Goal: Contribute content: Contribute content

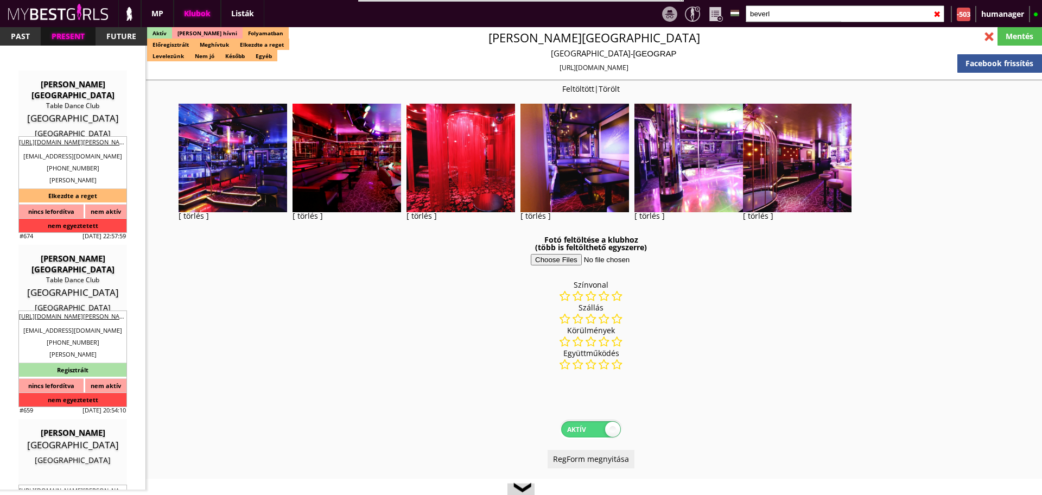
select select "reg"
select select "months"
select select "weeks"
select select "0"
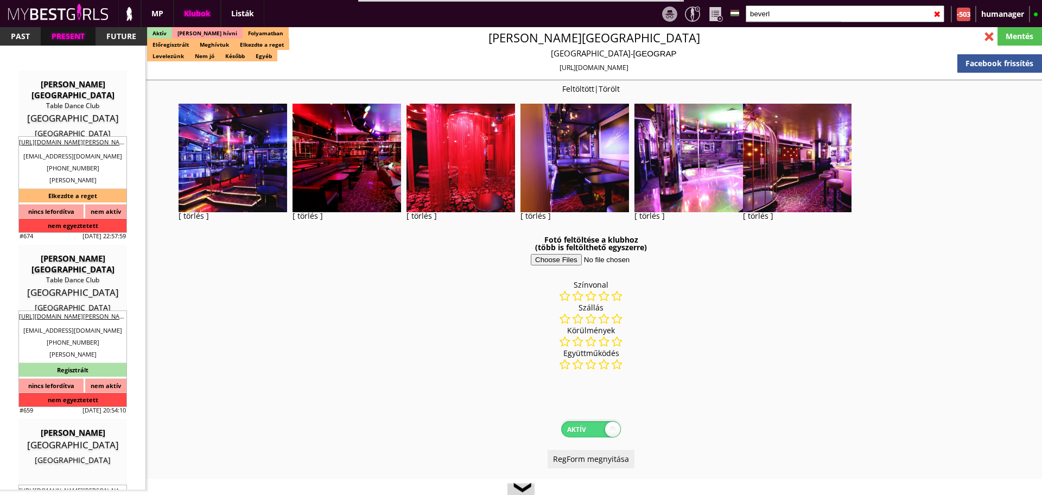
select select "room"
select select "weekly"
click at [783, 18] on input "beverl" at bounding box center [844, 13] width 199 height 17
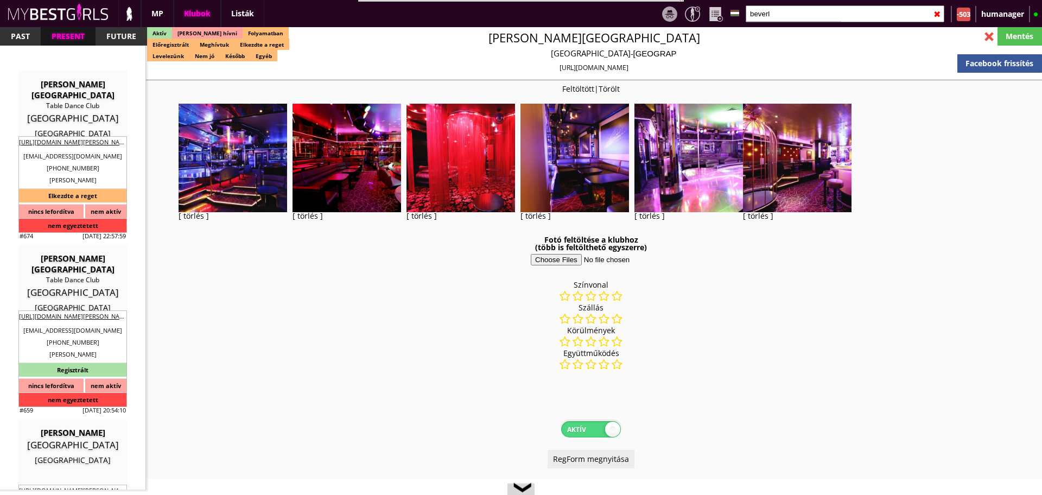
click at [783, 18] on input "beverl" at bounding box center [844, 13] width 199 height 17
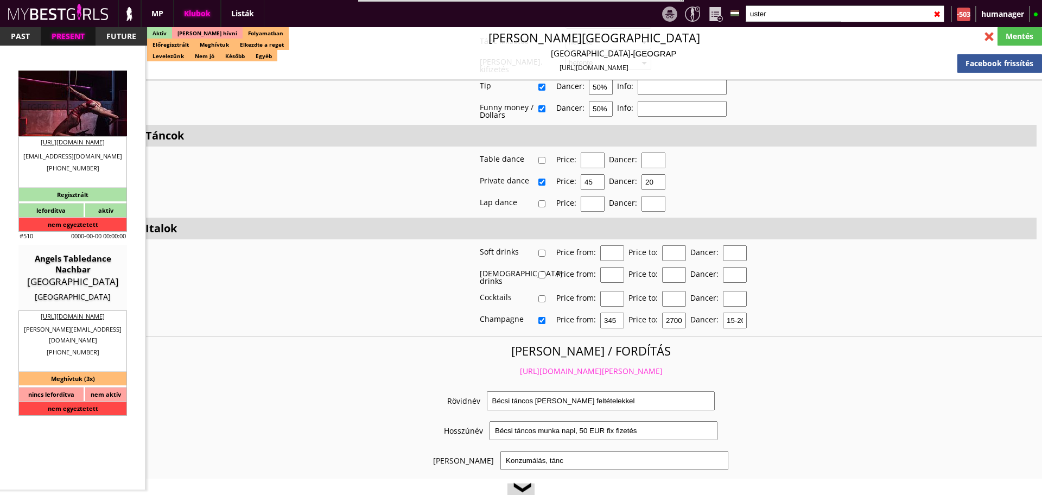
type input "uster"
click at [69, 110] on div "[GEOGRAPHIC_DATA]" at bounding box center [73, 107] width 92 height 11
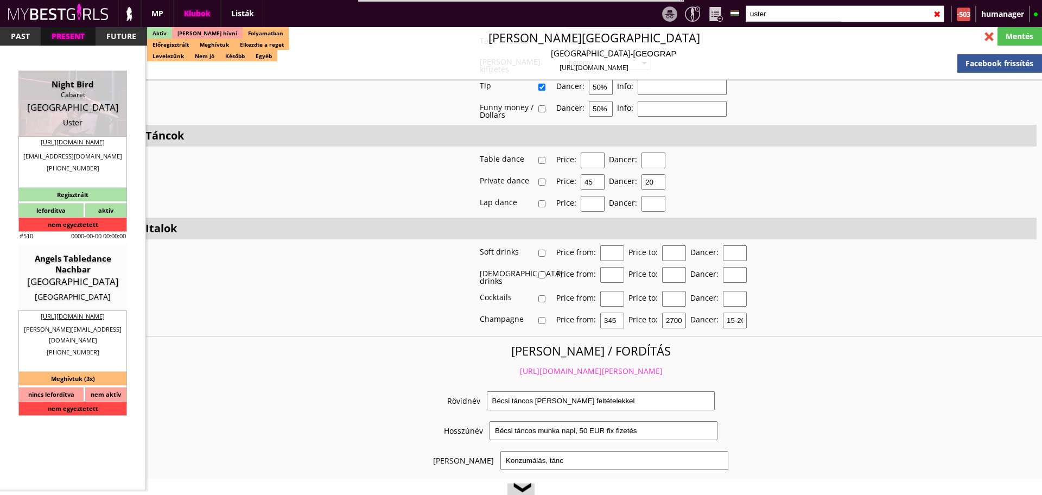
type input "Uster"
checkbox input "false"
type textarea "Nightbird [GEOGRAPHIC_DATA][STREET_ADDRESS]"
type input "15.00"
type input "CHF"
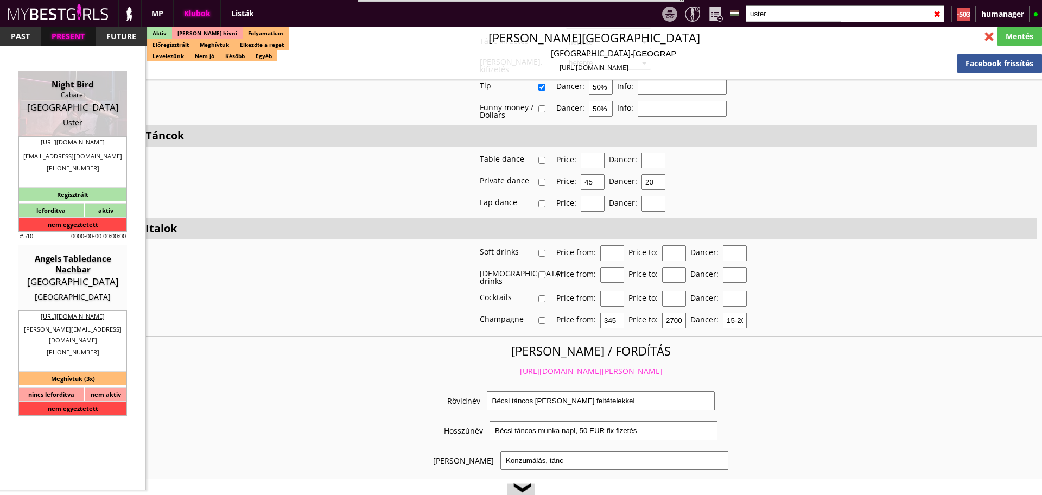
type input "Night Bird"
type input "Cabaret"
type input "8610"
type input "[STREET_ADDRESS]"
type input "+41"
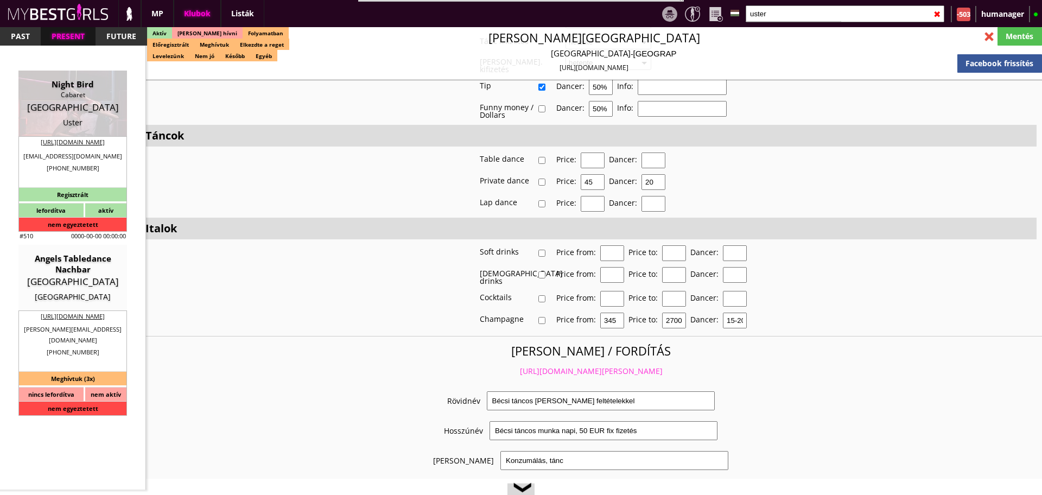
type input "433059031"
type input "[PHONE_NUMBER]"
type input "[EMAIL_ADDRESS][DOMAIN_NAME]"
type input "[URL][DOMAIN_NAME]"
type textarea "Duci [MEDICAL_DATA] GmbH CHE-334.869.[GEOGRAPHIC_DATA][STREET_ADDRESS]"
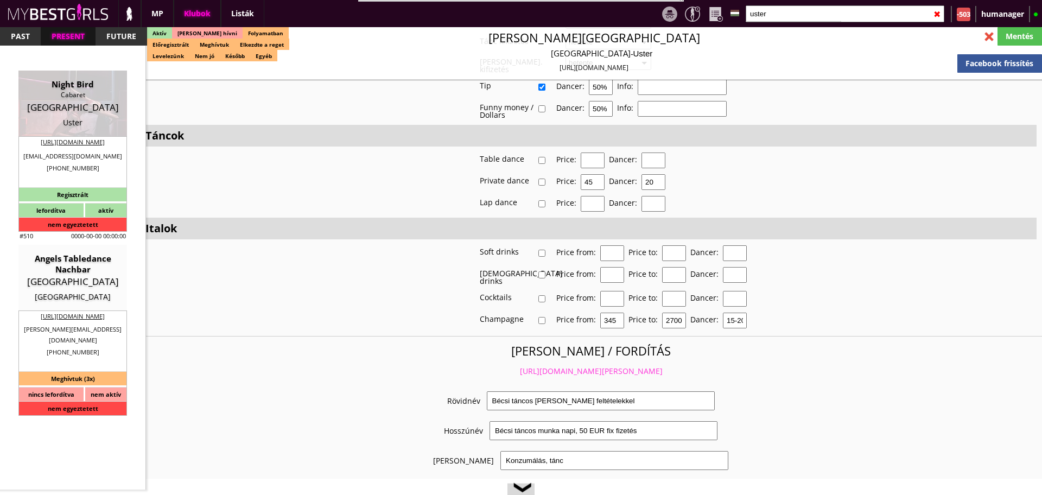
type input "Duci [MEDICAL_DATA] GmbH"
type input "CHE-334.869.492"
type input "8004"
type input "[GEOGRAPHIC_DATA]"
type input "[STREET_ADDRESS]"
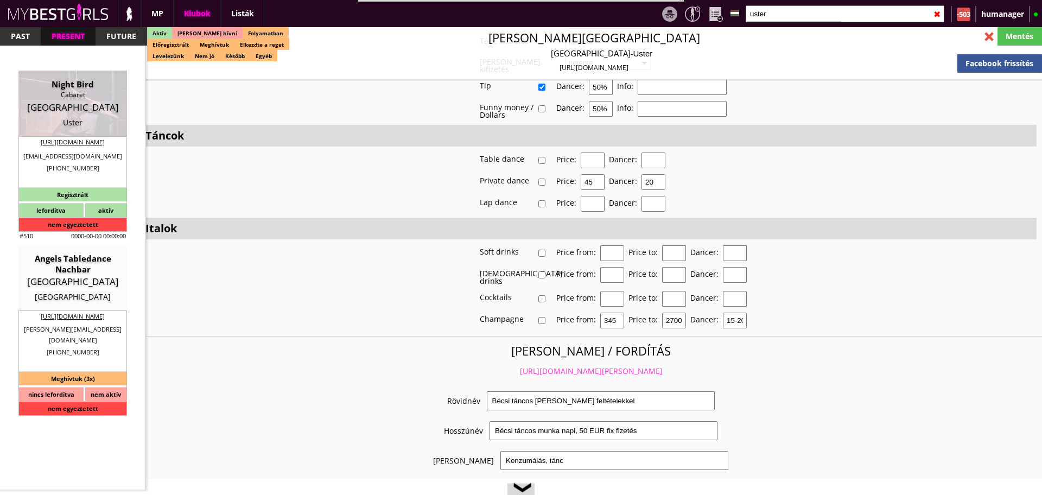
type input "[EMAIL_ADDRESS][DOMAIN_NAME]"
type input "Moni"
type input "41"
type input "79 429 73 07"
type input "[EMAIL_ADDRESS][DOMAIN_NAME]"
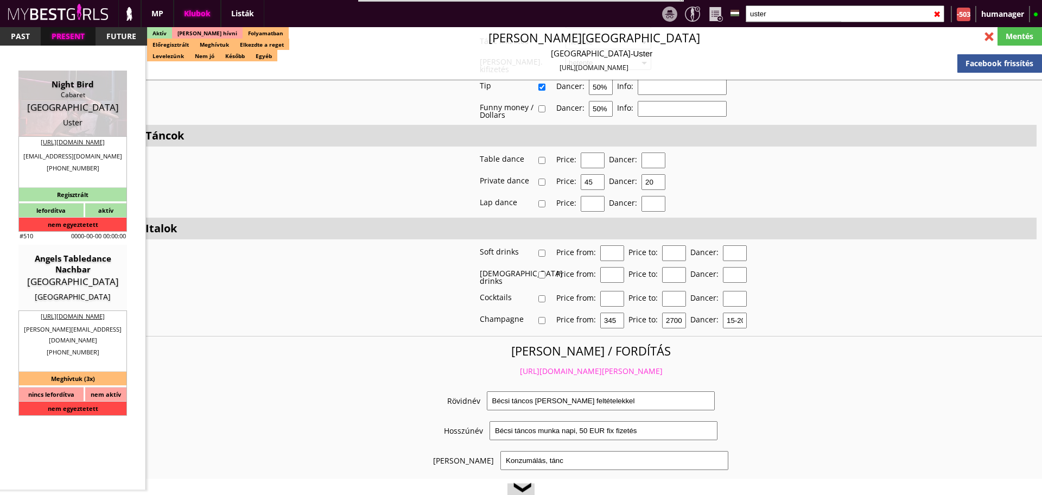
type textarea "Duci [MEDICAL_DATA] GmbH CHE-334.869.[GEOGRAPHIC_DATA][STREET_ADDRESS]"
type input "10"
type input "1"
type input "2"
type input "0.00"
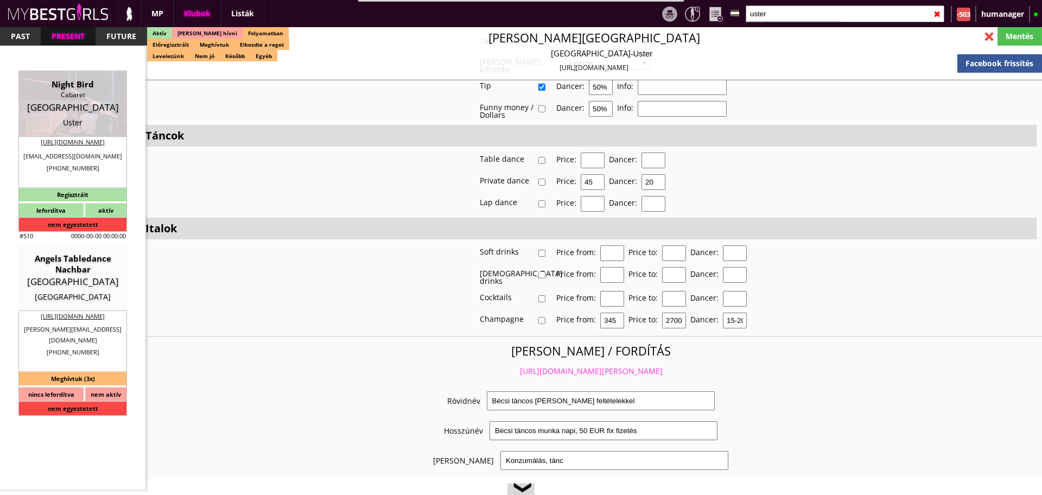
type input "1"
checkbox input "true"
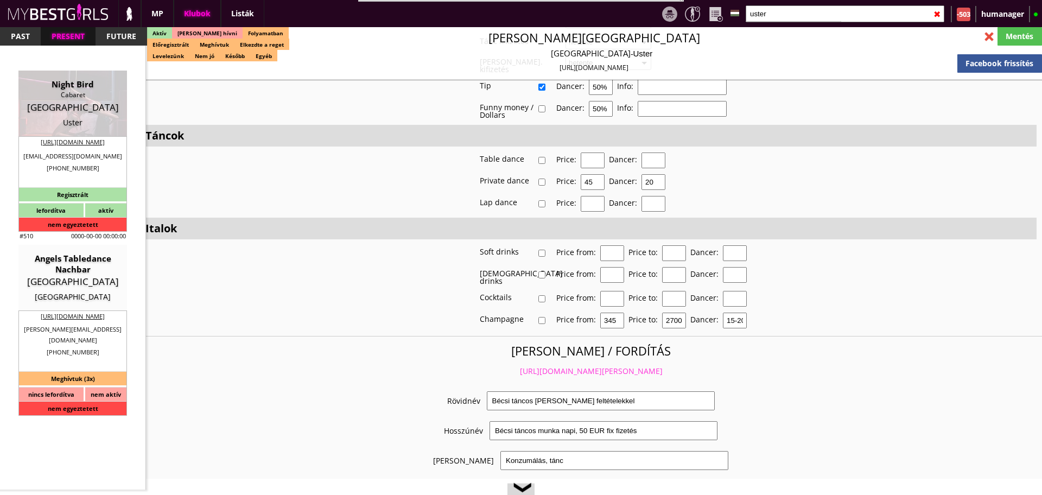
checkbox input "true"
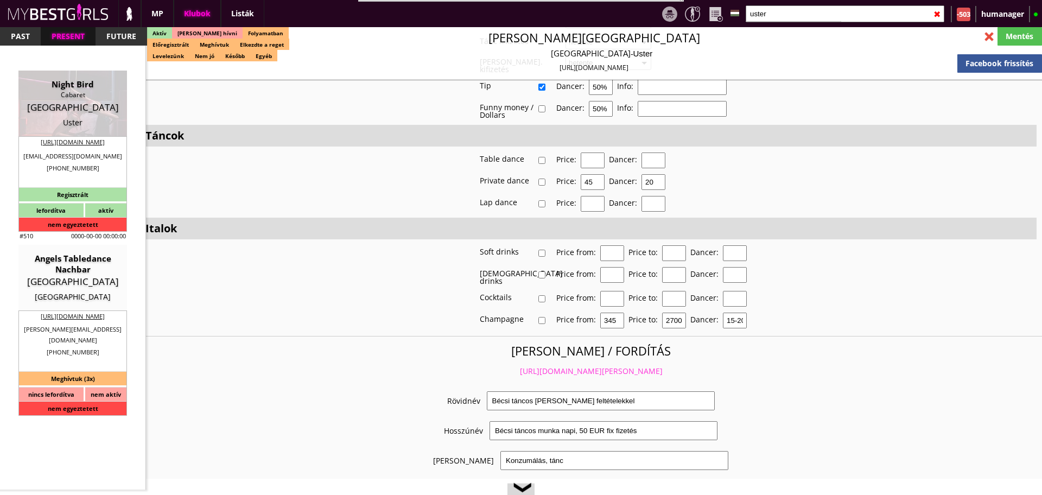
checkbox input "true"
type input "6"
checkbox input "true"
type input "2-4"
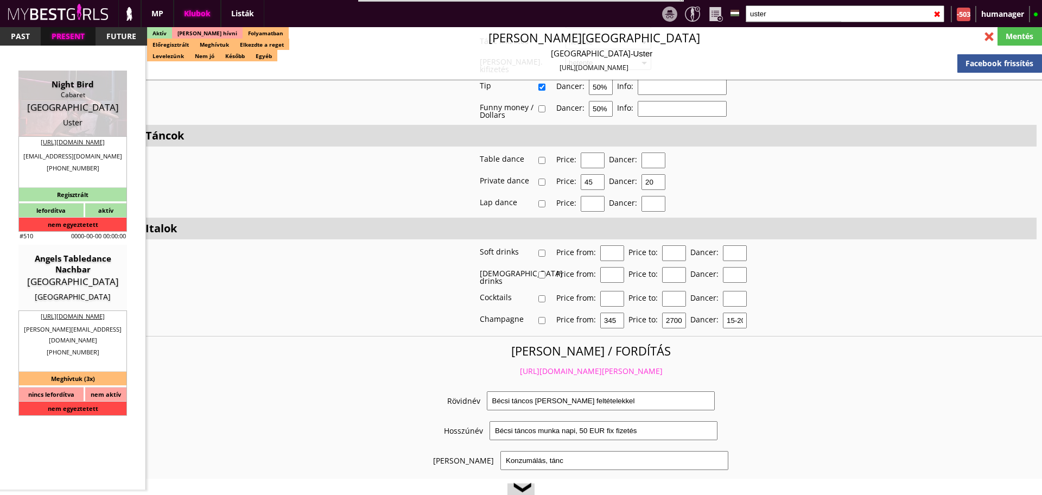
type input "1-2"
type input "92.00"
type input "103.00"
select select "last day"
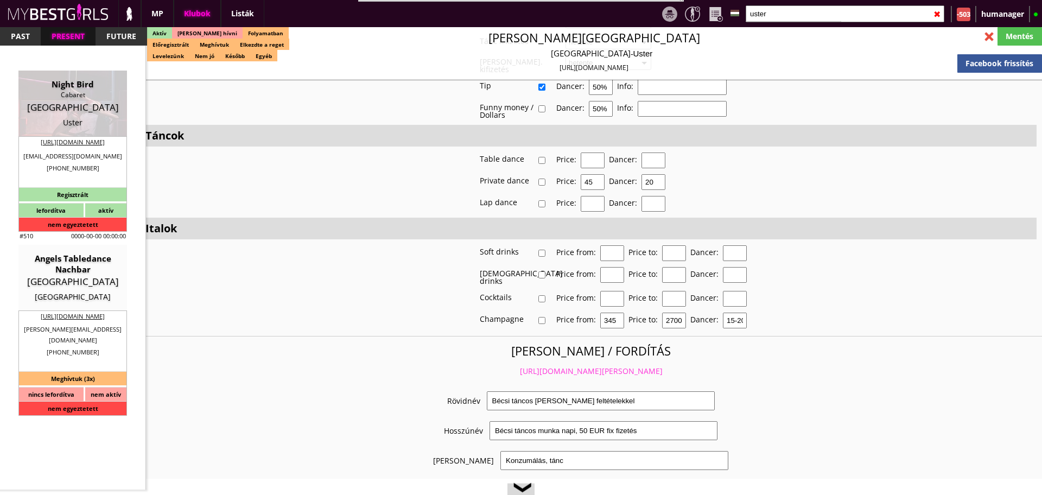
select select "last day"
checkbox input "true"
type input "100"
checkbox input "false"
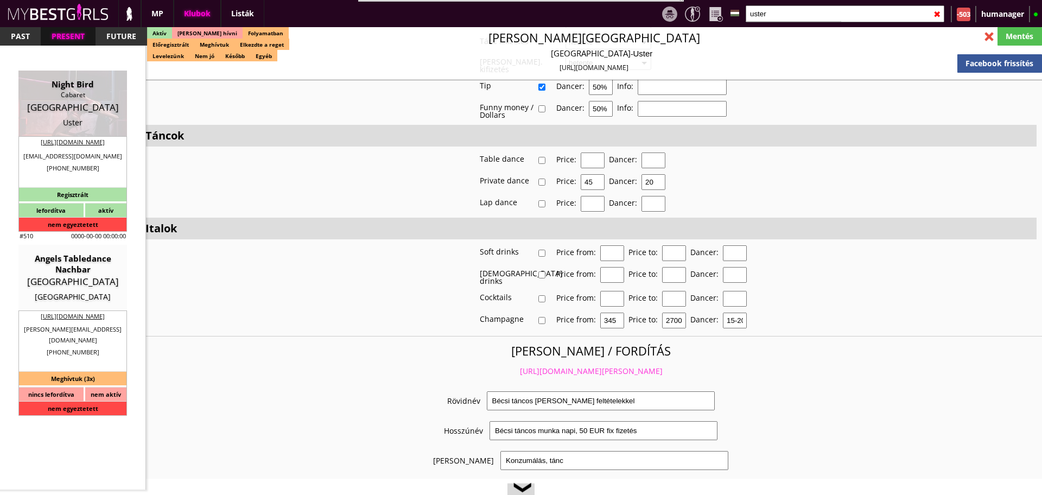
checkbox input "false"
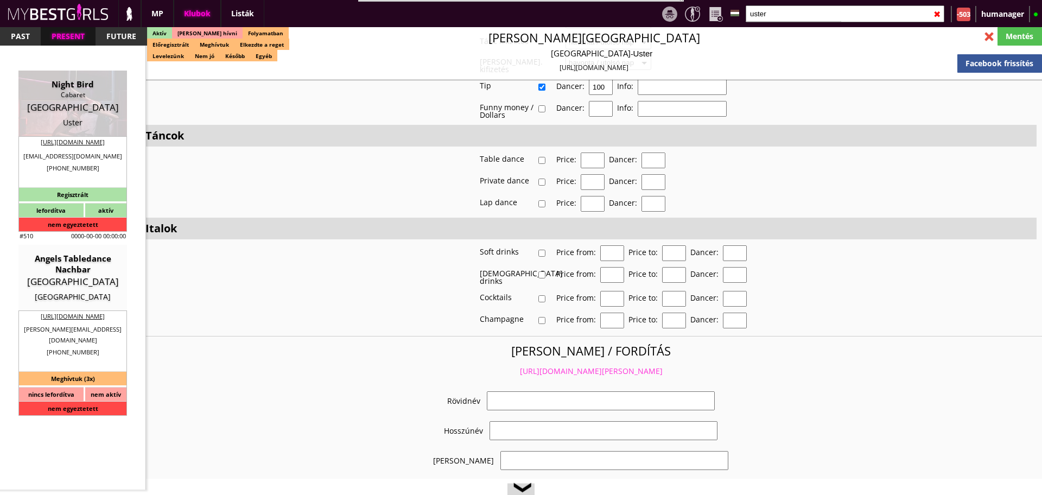
select select "[EMAIL_ADDRESS][DOMAIN_NAME]"
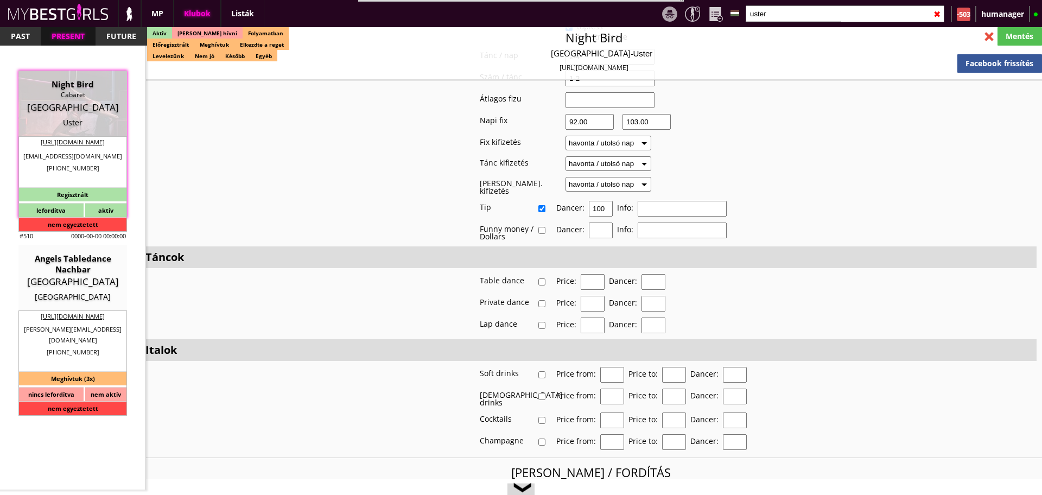
checkbox input "true"
type input "Szuper lehetőség [GEOGRAPHIC_DATA]"
type input "Táncosmunka [GEOGRAPHIC_DATA] ~100 CHF fix /nap"
type input "Stage dance, private dance, italkonzumálás"
type textarea "Loremip: Dolorsitame Cons adip: Elitseddo Eius temp: Incid utlab, etdolor magna…"
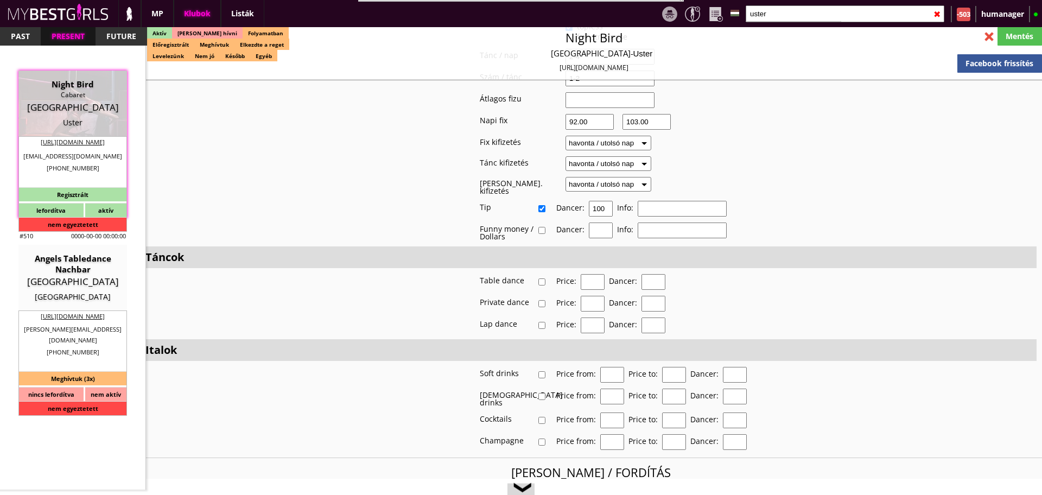
scroll to position [2056, 0]
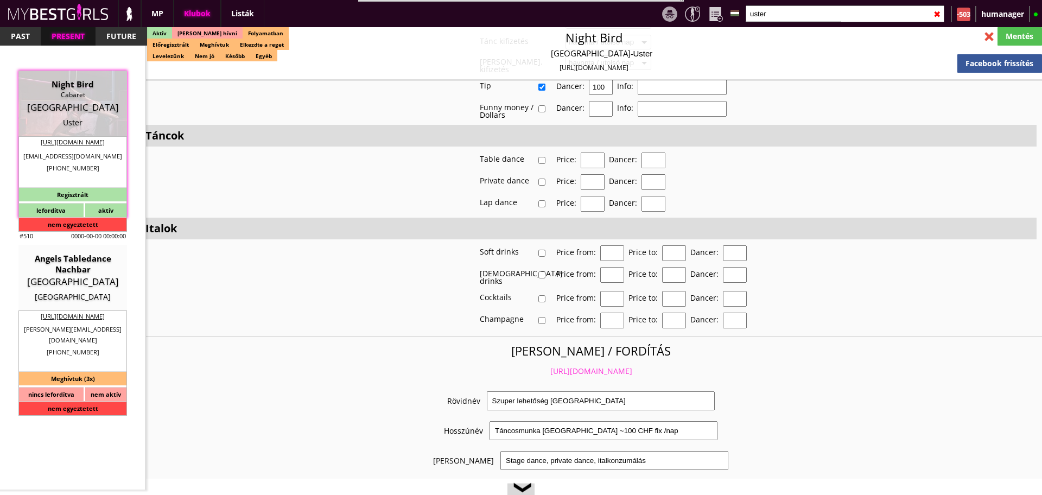
click at [573, 366] on link "[URL][DOMAIN_NAME]" at bounding box center [591, 371] width 82 height 10
click at [770, 13] on input "uster" at bounding box center [844, 13] width 199 height 17
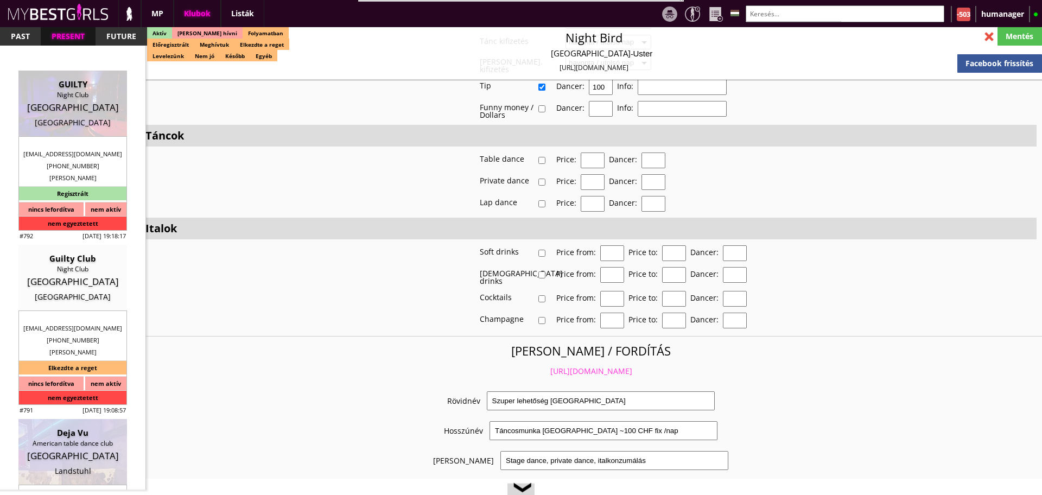
type input "e"
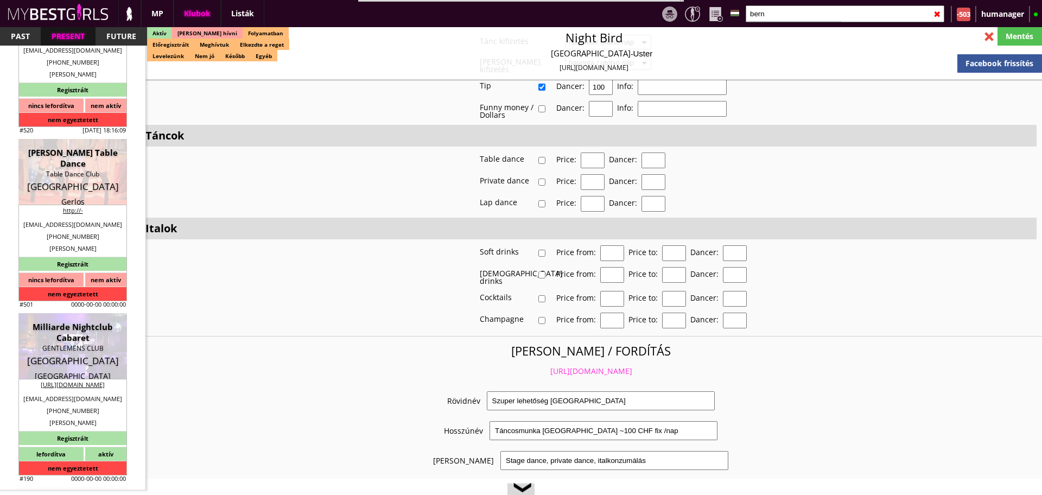
scroll to position [326, 0]
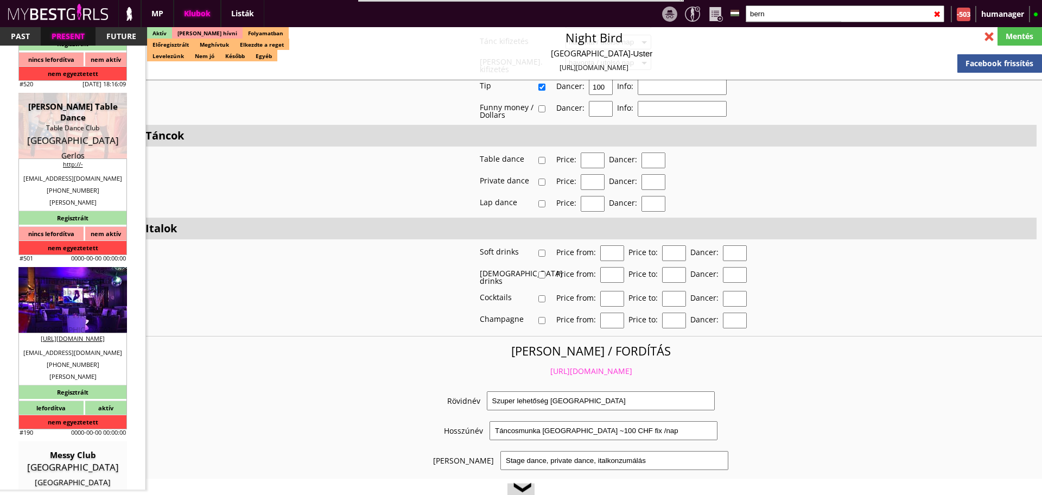
type input "bern"
click at [60, 315] on div "[GEOGRAPHIC_DATA]" at bounding box center [73, 314] width 92 height 11
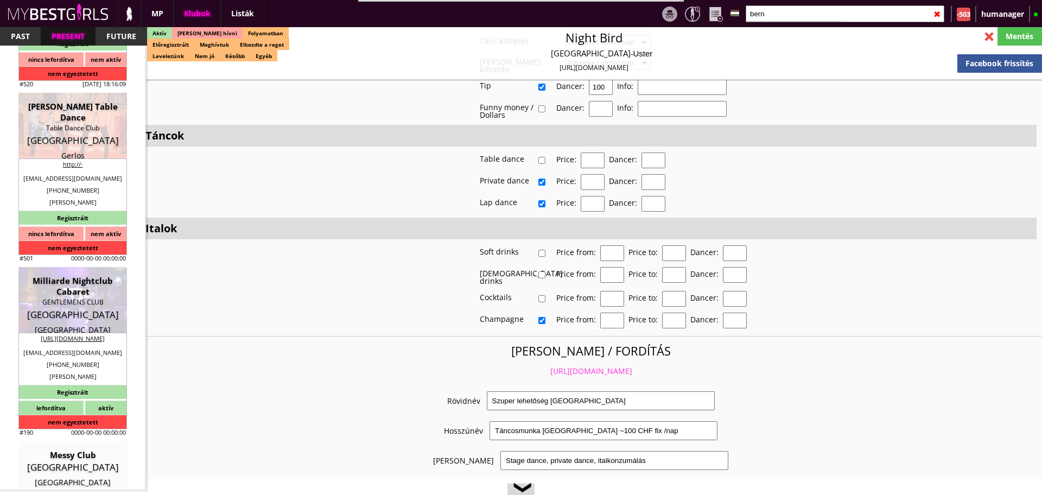
type input "[GEOGRAPHIC_DATA]"
checkbox input "false"
type textarea "93LOR-ips dolorsitame 77CON-ad el seddoeiusm tempo, inci utl etdol magna, ali e…"
type input "15.00"
type input "CHF"
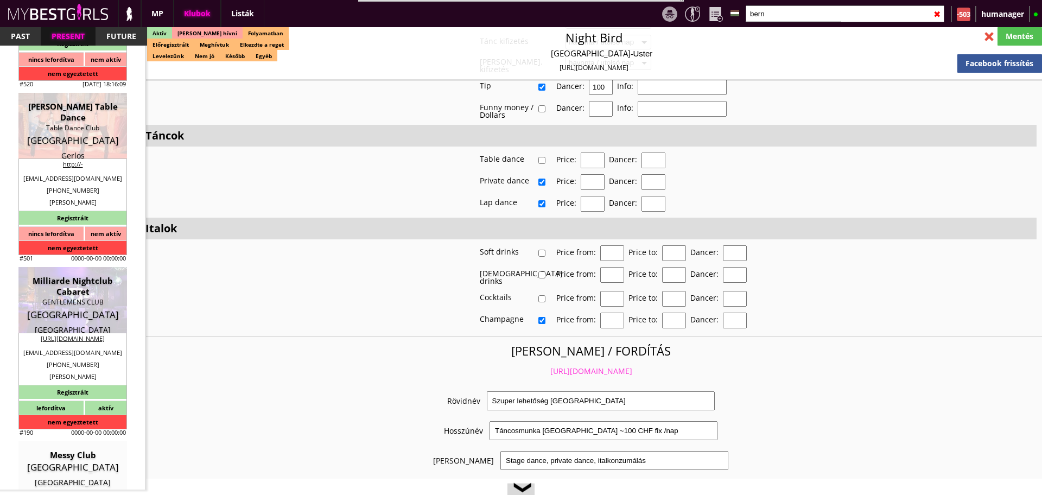
type input "Milliarde Nightclub Cabaret"
type input "GENTLEMENS CLUB"
type input "3011"
type input "Schweizerhof-Passage 7"
type input "41"
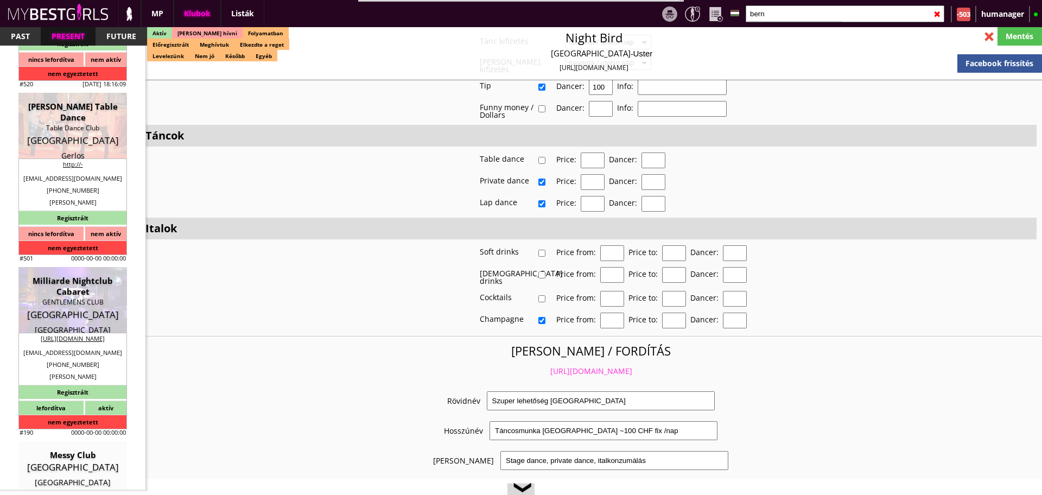
type input "79 615 43 72"
type input "[PHONE_NUMBER]"
type input "[EMAIL_ADDRESS][DOMAIN_NAME]"
type input "[URL][DOMAIN_NAME]"
type textarea "SaSa Bern GmbH CHE-469.314.025 [STREET_ADDRESS]"
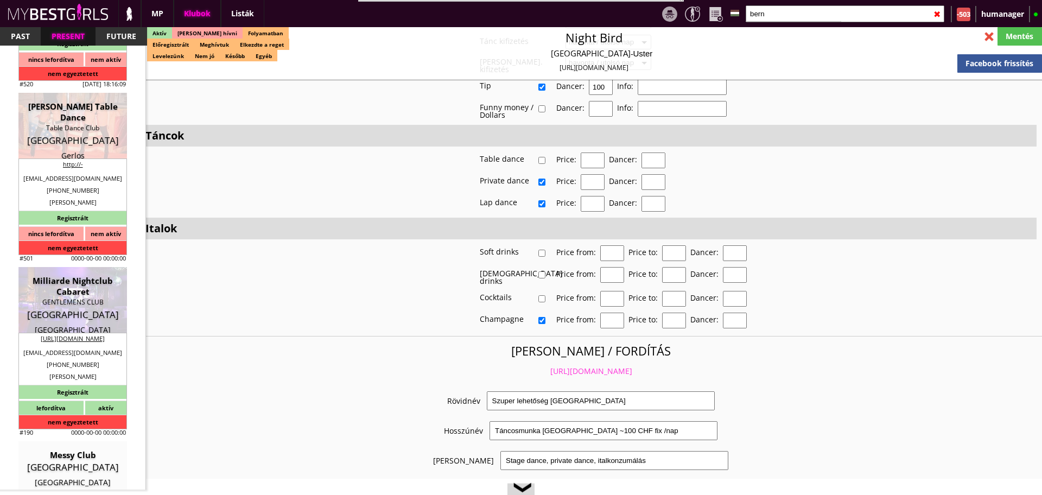
type input "SaSa Bern GmbH"
type input "CHE-469.314.025"
type input "3011"
type input "[GEOGRAPHIC_DATA]"
type input "[STREET_ADDRESS]"
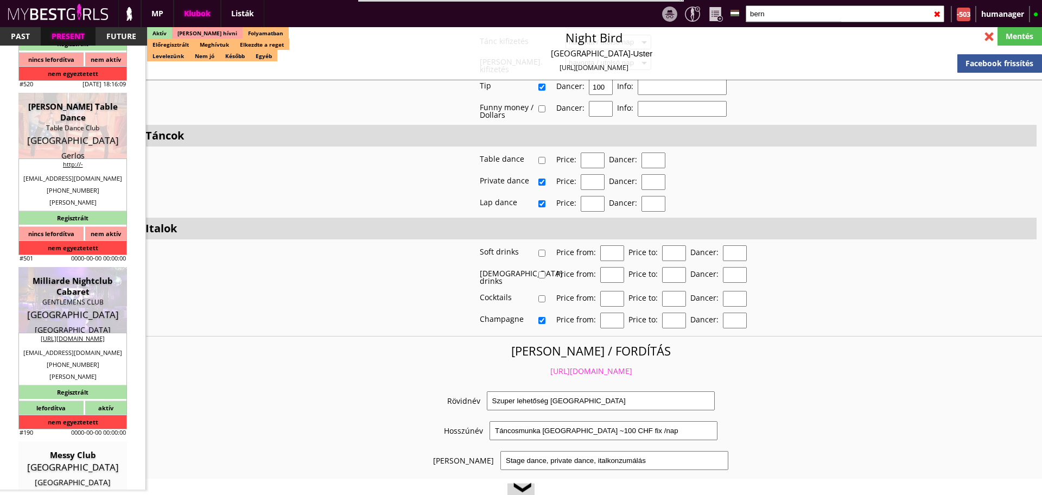
type input "[PERSON_NAME]"
type input "41"
type input "79 615 43 72"
type input "[EMAIL_ADDRESS][DOMAIN_NAME]"
type input "10"
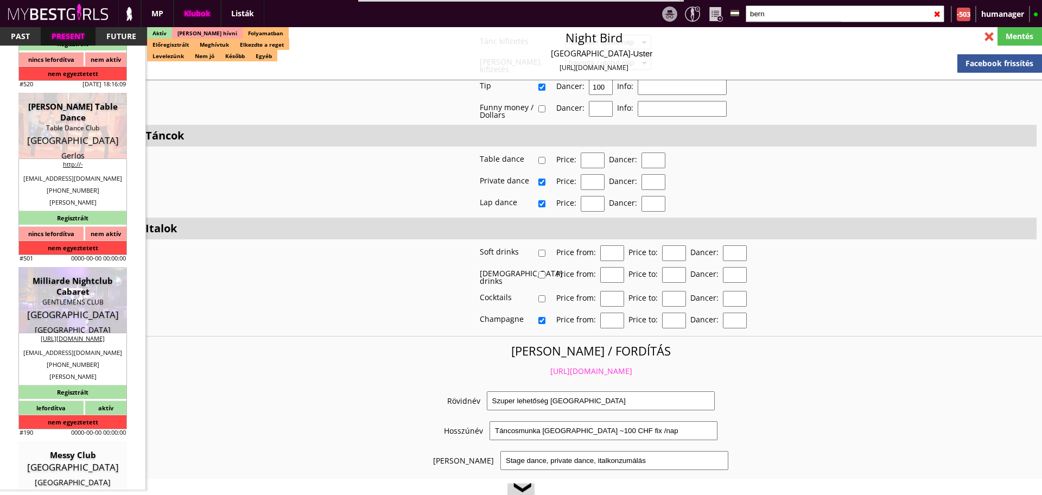
type input "2"
type input "1"
select select "months"
type input "0.00"
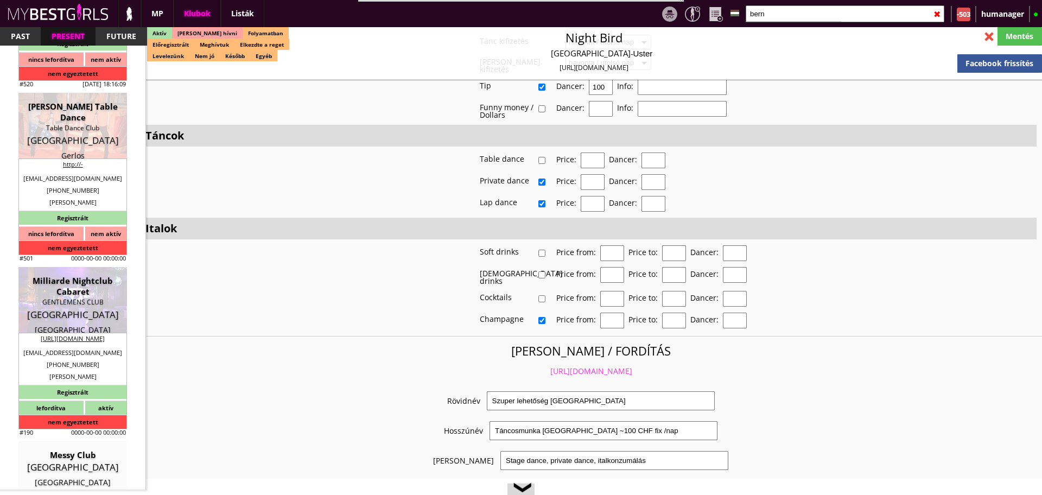
type input "1"
checkbox input "true"
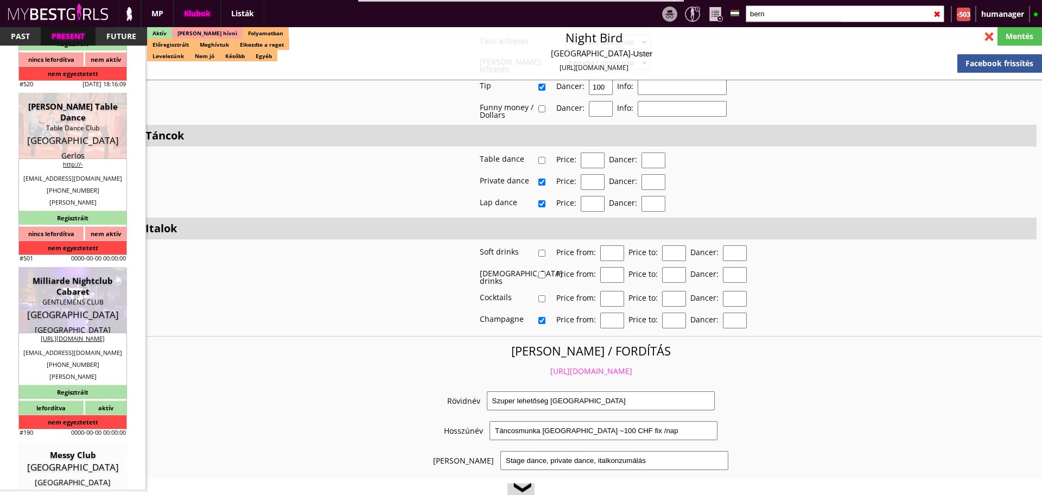
checkbox input "true"
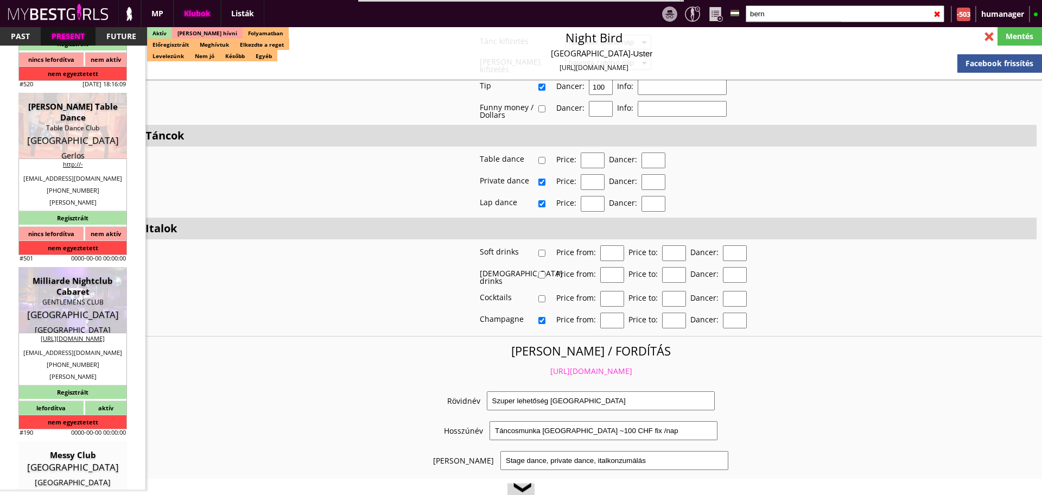
checkbox input "true"
type input "6"
checkbox input "false"
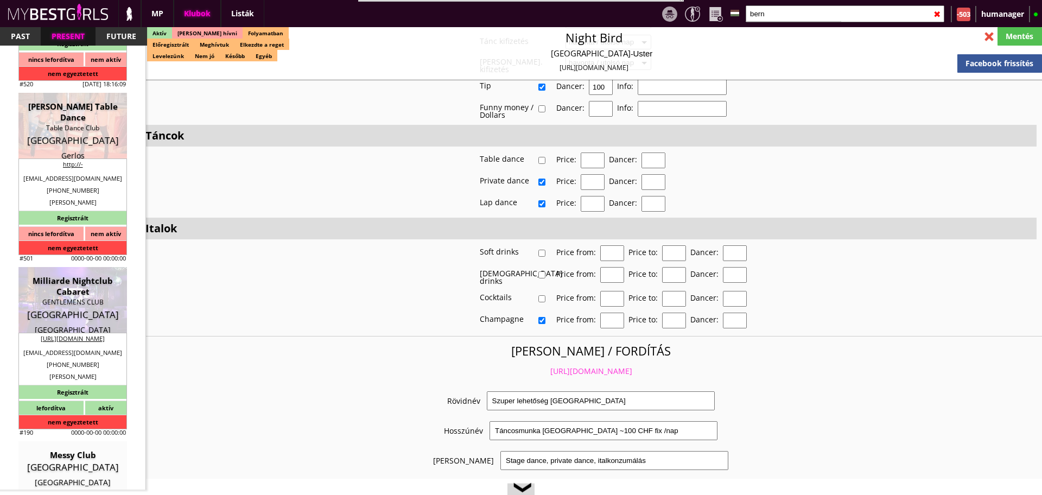
checkbox input "true"
type input "5"
type input "2"
type input "1000"
type input "110.00"
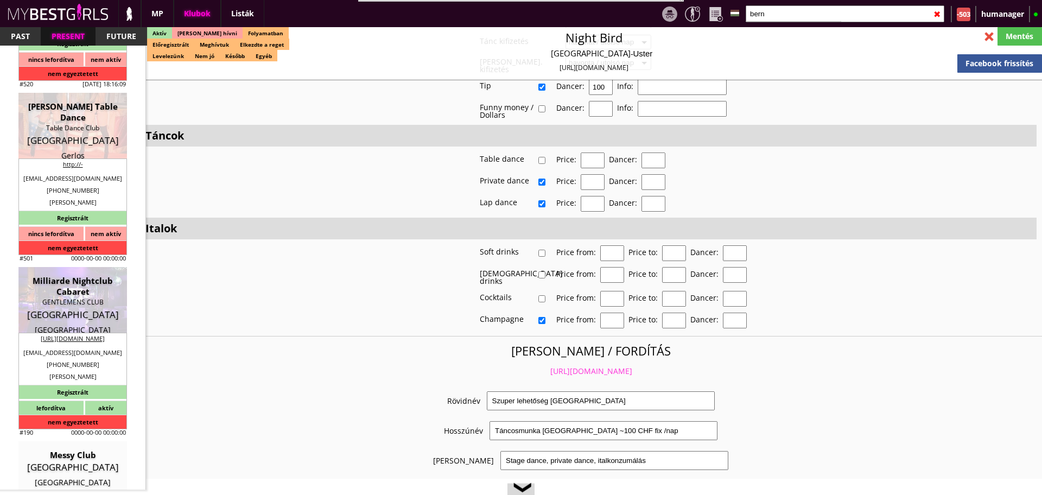
type input "110.00"
checkbox input "true"
type input "100%"
checkbox input "true"
type input "50"
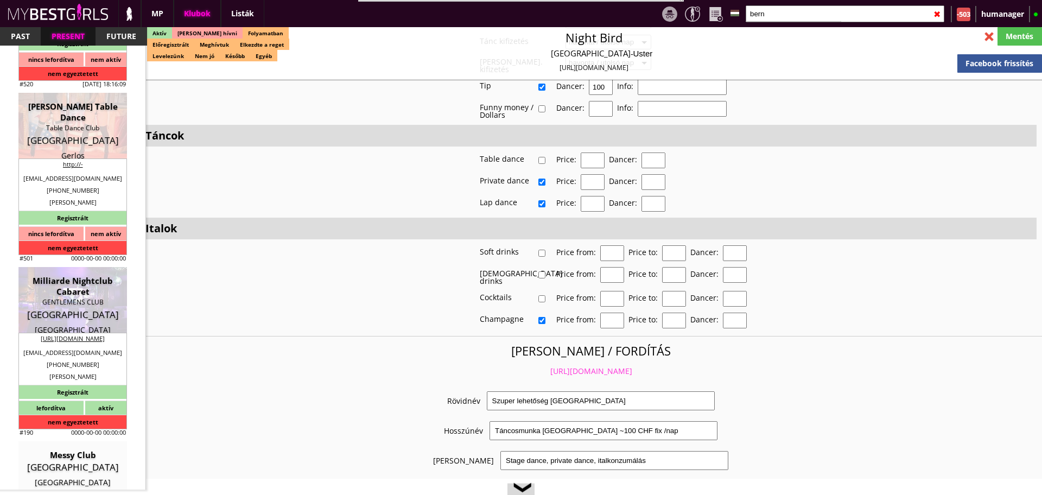
type input "50"
checkbox input "true"
type input "100"
checkbox input "true"
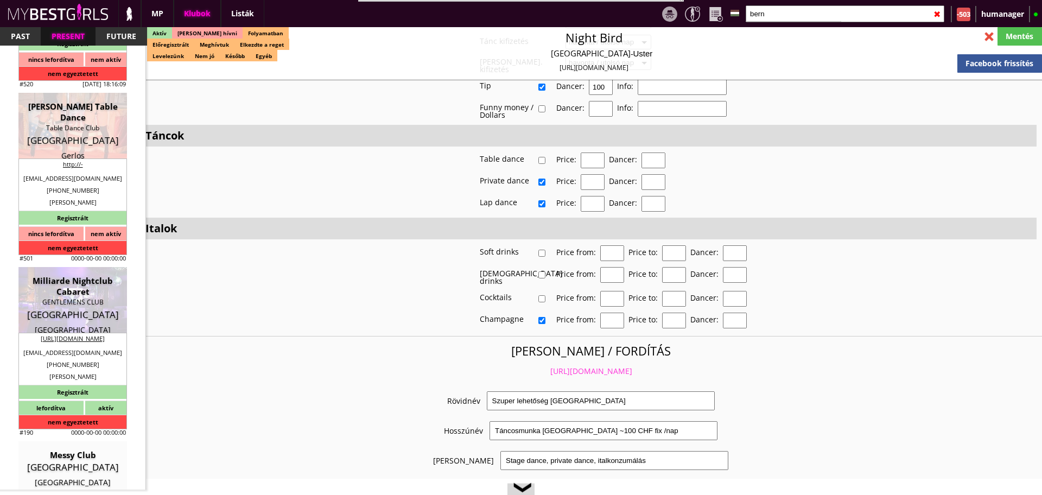
type input "590"
type input "10000"
type input "15"
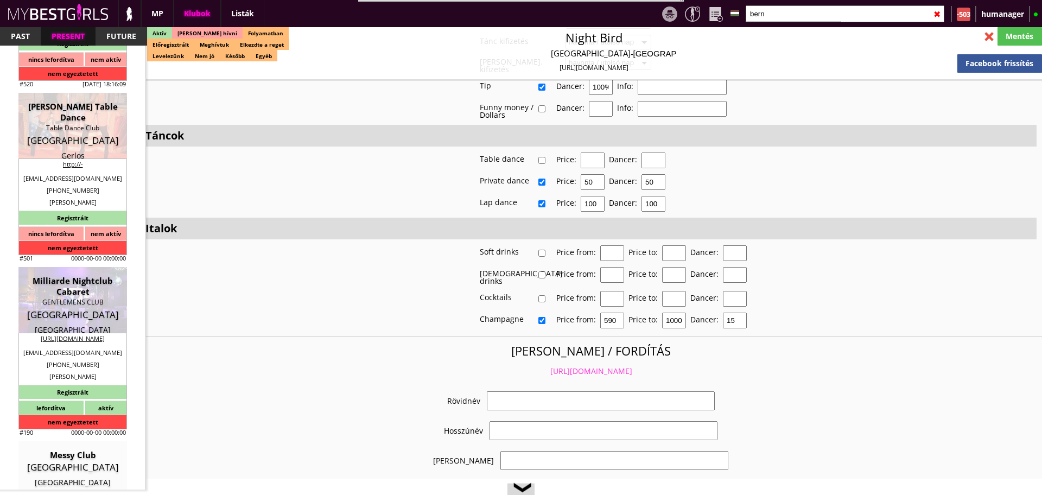
select select "[EMAIL_ADDRESS][DOMAIN_NAME]"
checkbox input "true"
type input "Gentleman Club [GEOGRAPHIC_DATA]"
type input "High Class klubban táncos és italhostess munka - 110 CHF fix/nap"
type input "Italkonzumálás, privát tánc, színpadi tánc"
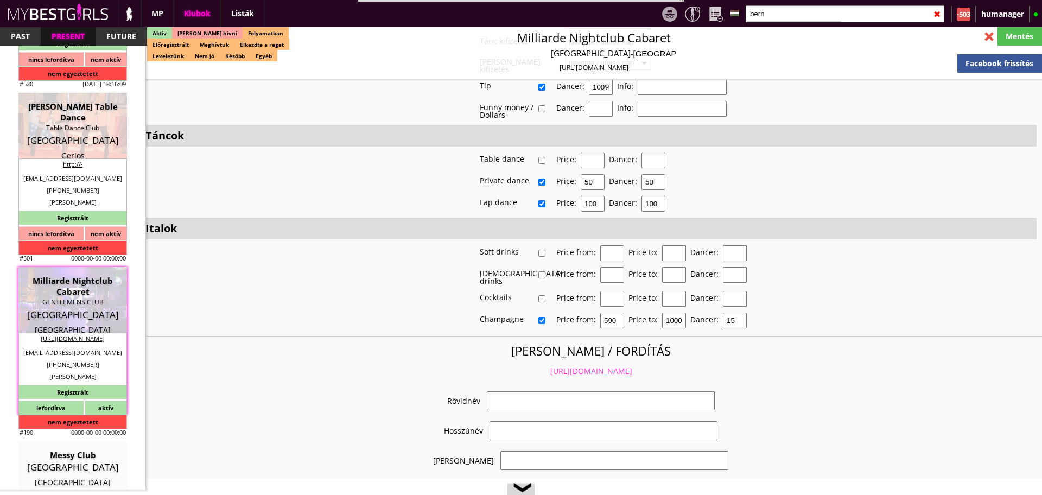
type textarea "Loremip: Dolorsitame Cons adip: Elitsed, Doeiusmod Temp Inci utla: Etdol magna,…"
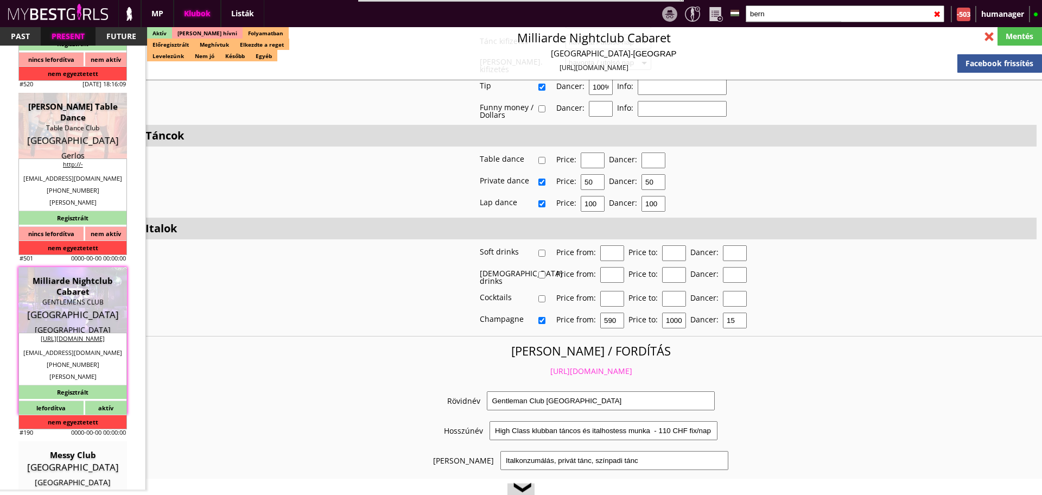
scroll to position [2066, 0]
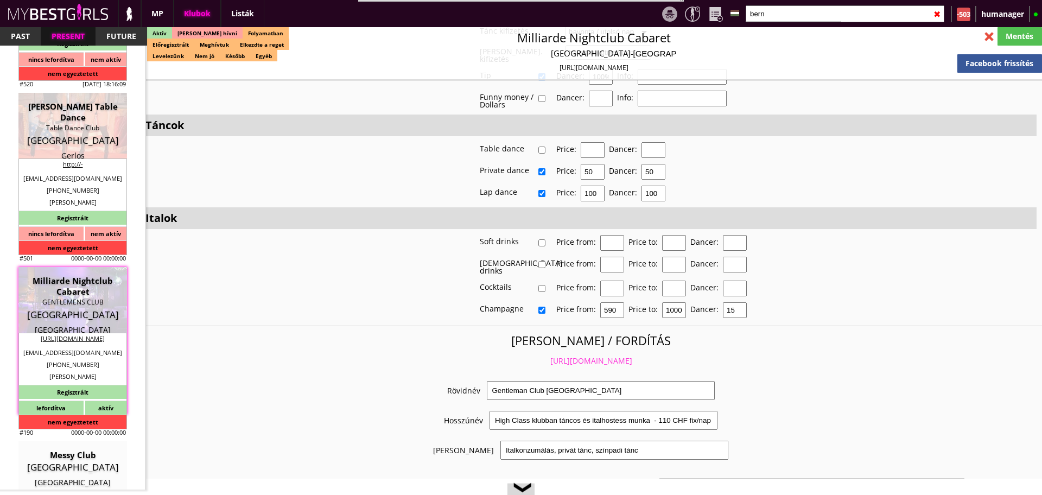
click at [564, 355] on link "[URL][DOMAIN_NAME]" at bounding box center [591, 360] width 82 height 10
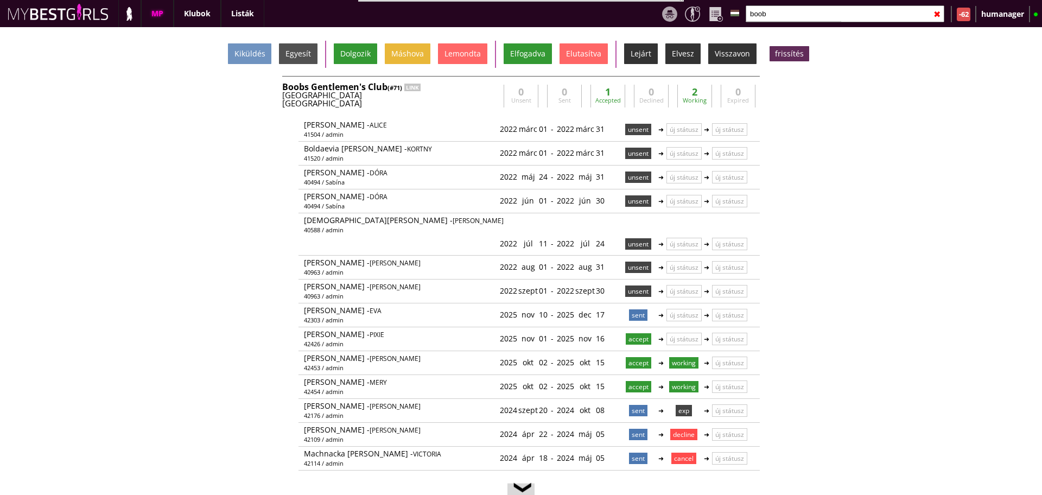
click at [806, 11] on input "boob" at bounding box center [844, 13] width 199 height 17
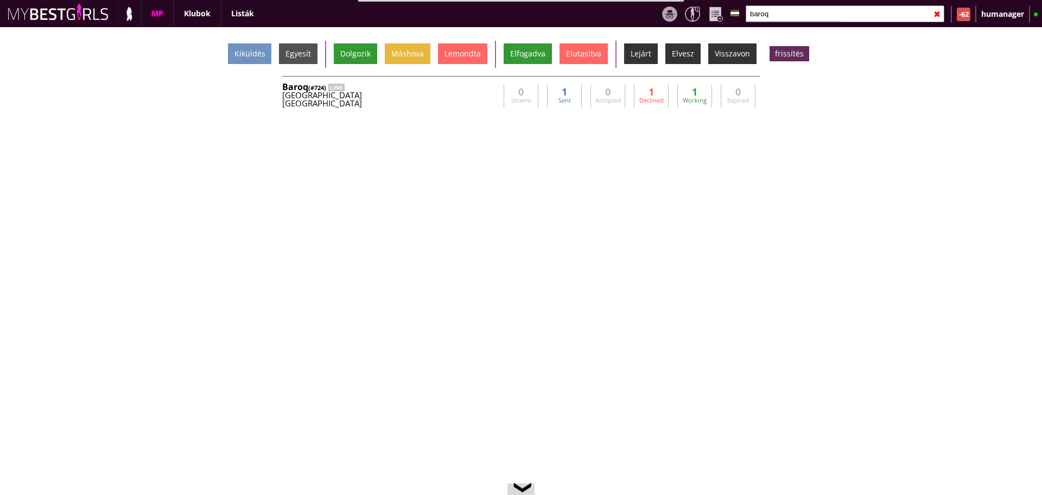
type input "baroq"
click at [463, 114] on div "Kiküldés Egyesít Dolgozik Máshova Lemondta Elfogadva Elutasítva Lejárt Elvesz V…" at bounding box center [521, 261] width 1042 height 468
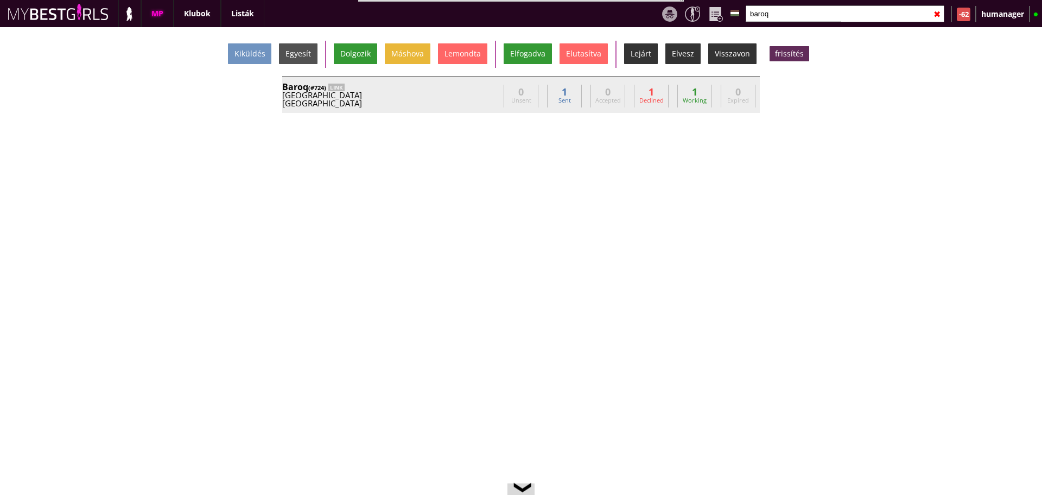
click at [464, 100] on div "[GEOGRAPHIC_DATA]" at bounding box center [390, 103] width 217 height 8
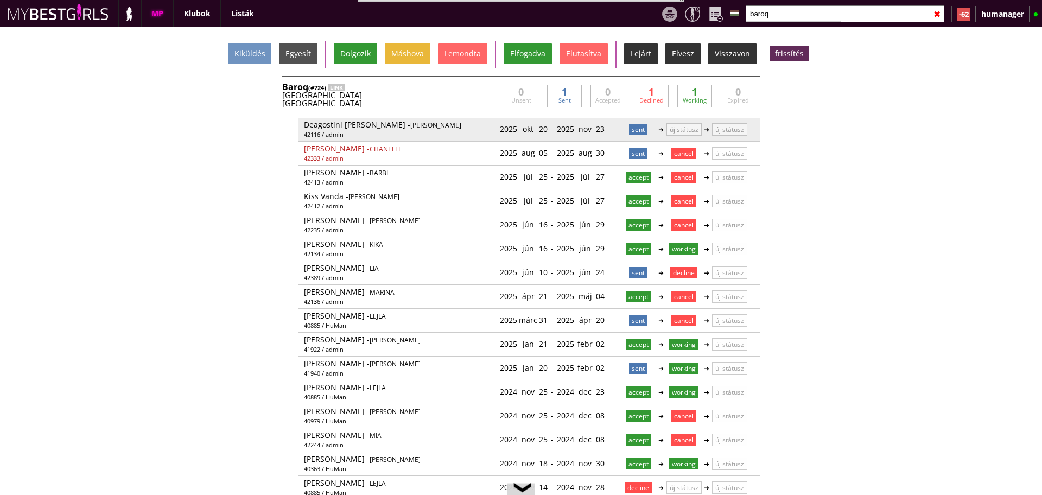
click at [539, 130] on div "2025 okt 20" at bounding box center [524, 129] width 48 height 18
click at [544, 128] on link at bounding box center [548, 128] width 9 height 9
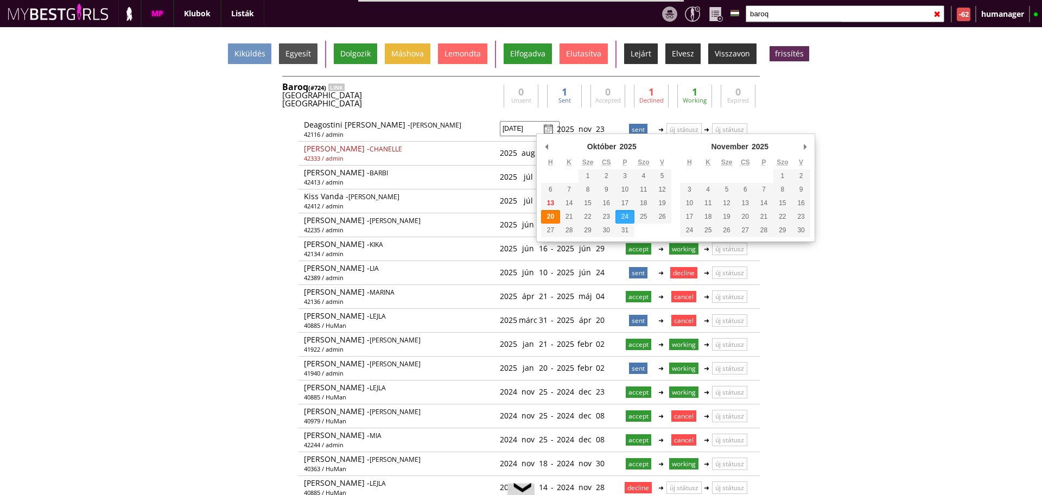
type input "2025-10-24"
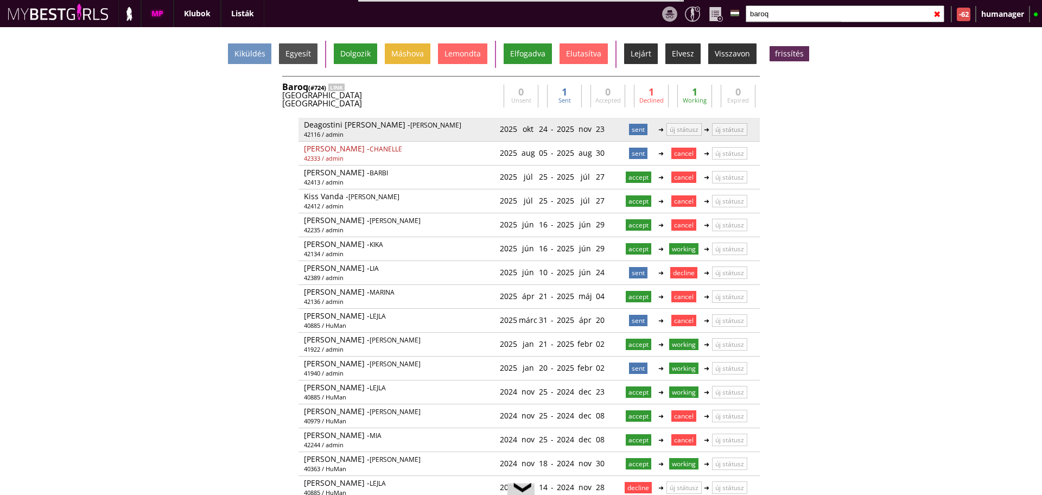
click at [597, 126] on div "2025 nov 23" at bounding box center [581, 129] width 48 height 18
click at [607, 126] on link at bounding box center [605, 128] width 9 height 9
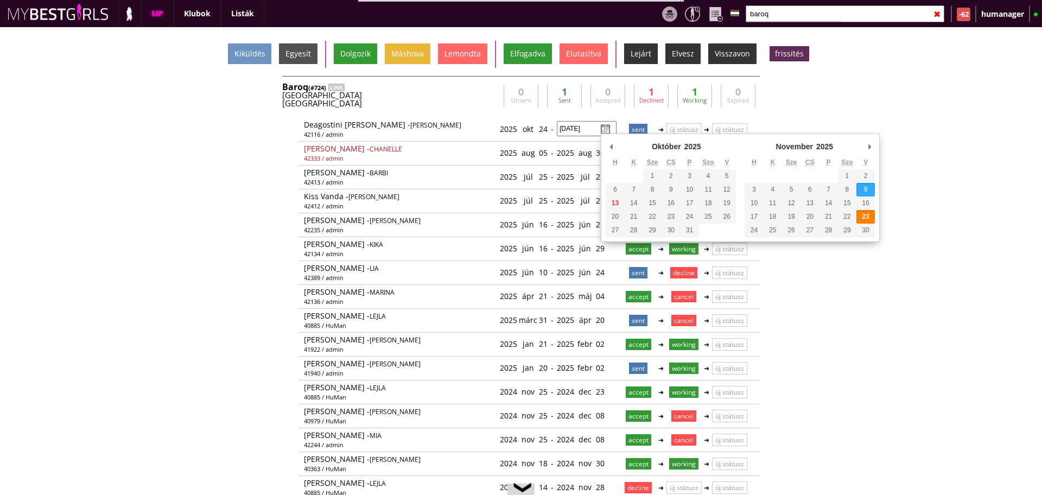
type input "2025-11-09"
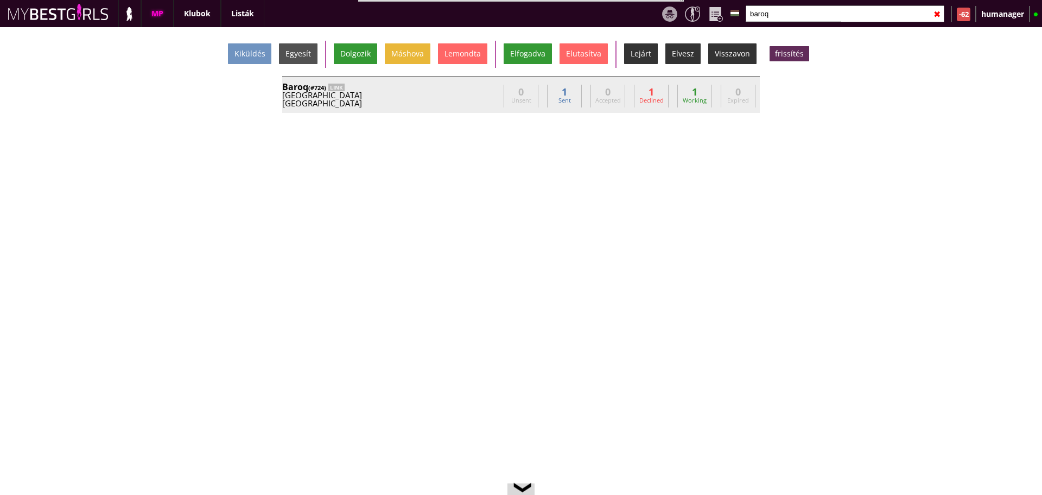
click at [418, 79] on div "Baroq (#724) LINK Austria Vienna office@baroq.at David Kaburek Fabiola Baroq 0 …" at bounding box center [520, 94] width 477 height 37
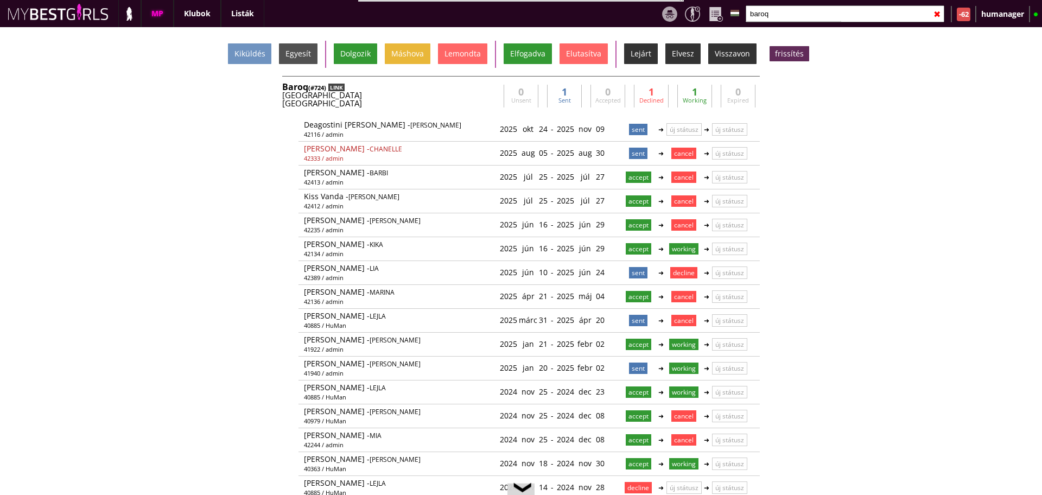
click at [339, 87] on div "LINK" at bounding box center [336, 88] width 16 height 8
